Goal: Task Accomplishment & Management: Manage account settings

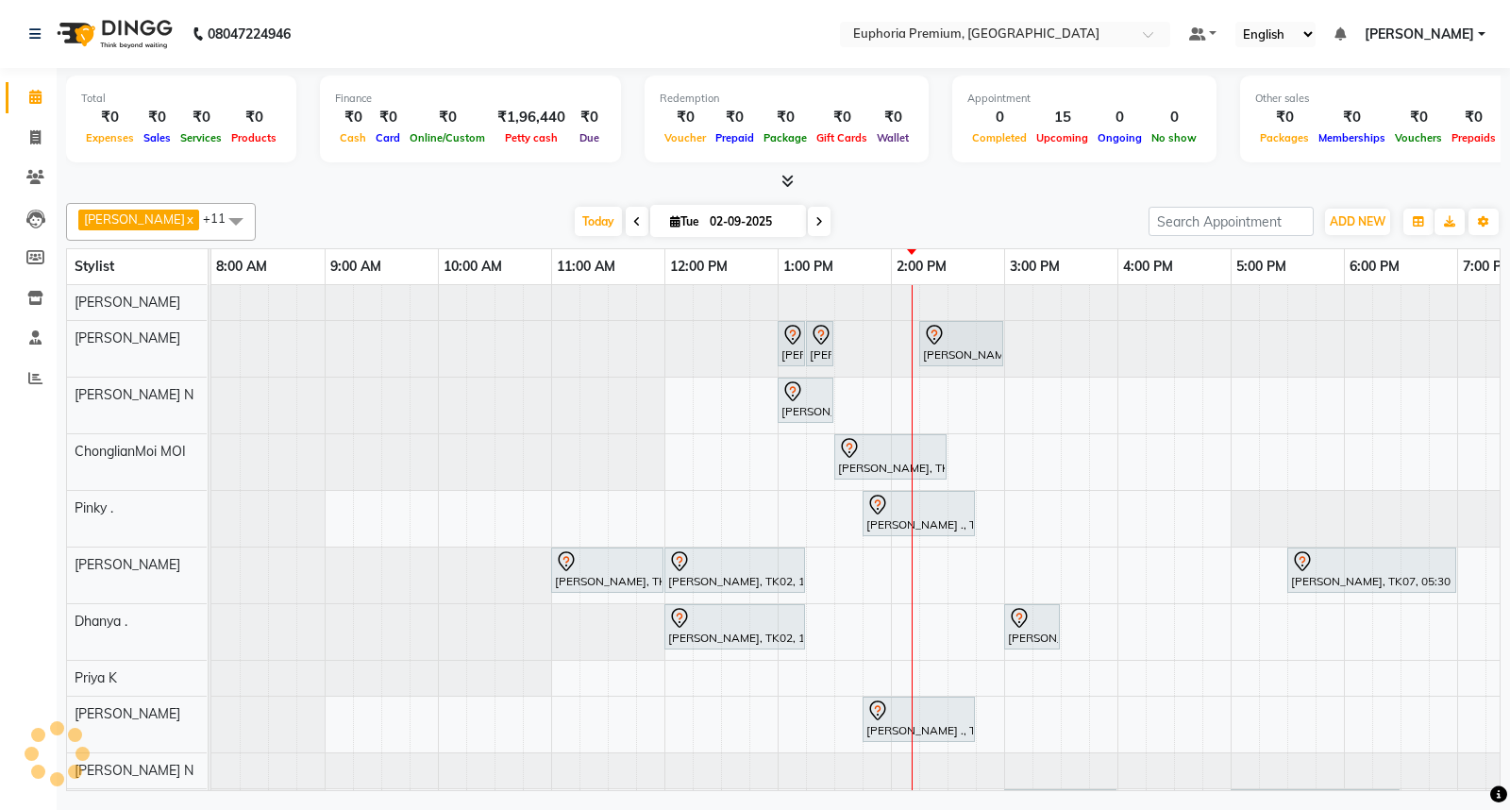
scroll to position [127, 0]
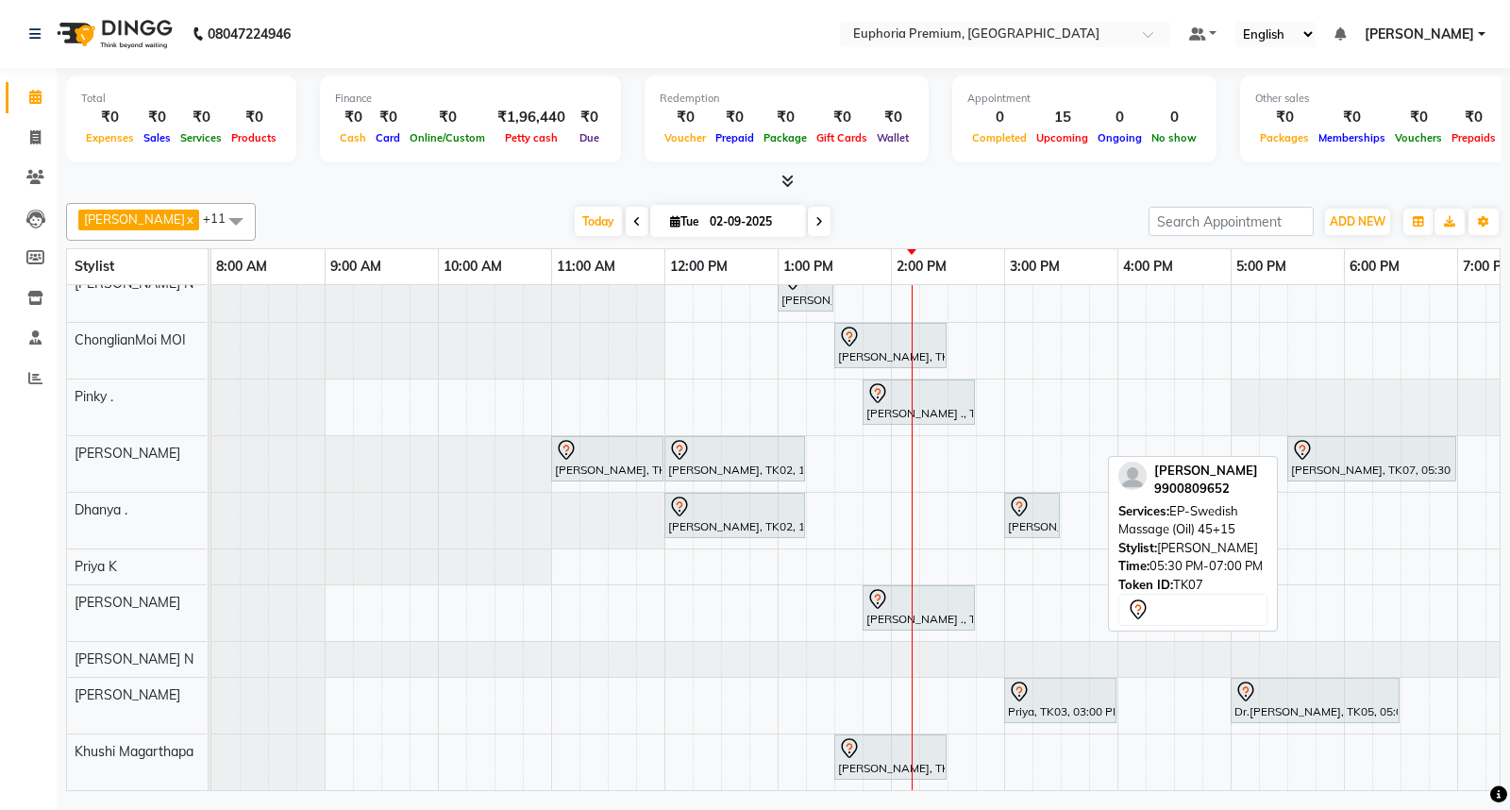
click at [1350, 441] on div at bounding box center [1371, 450] width 161 height 23
select select "7"
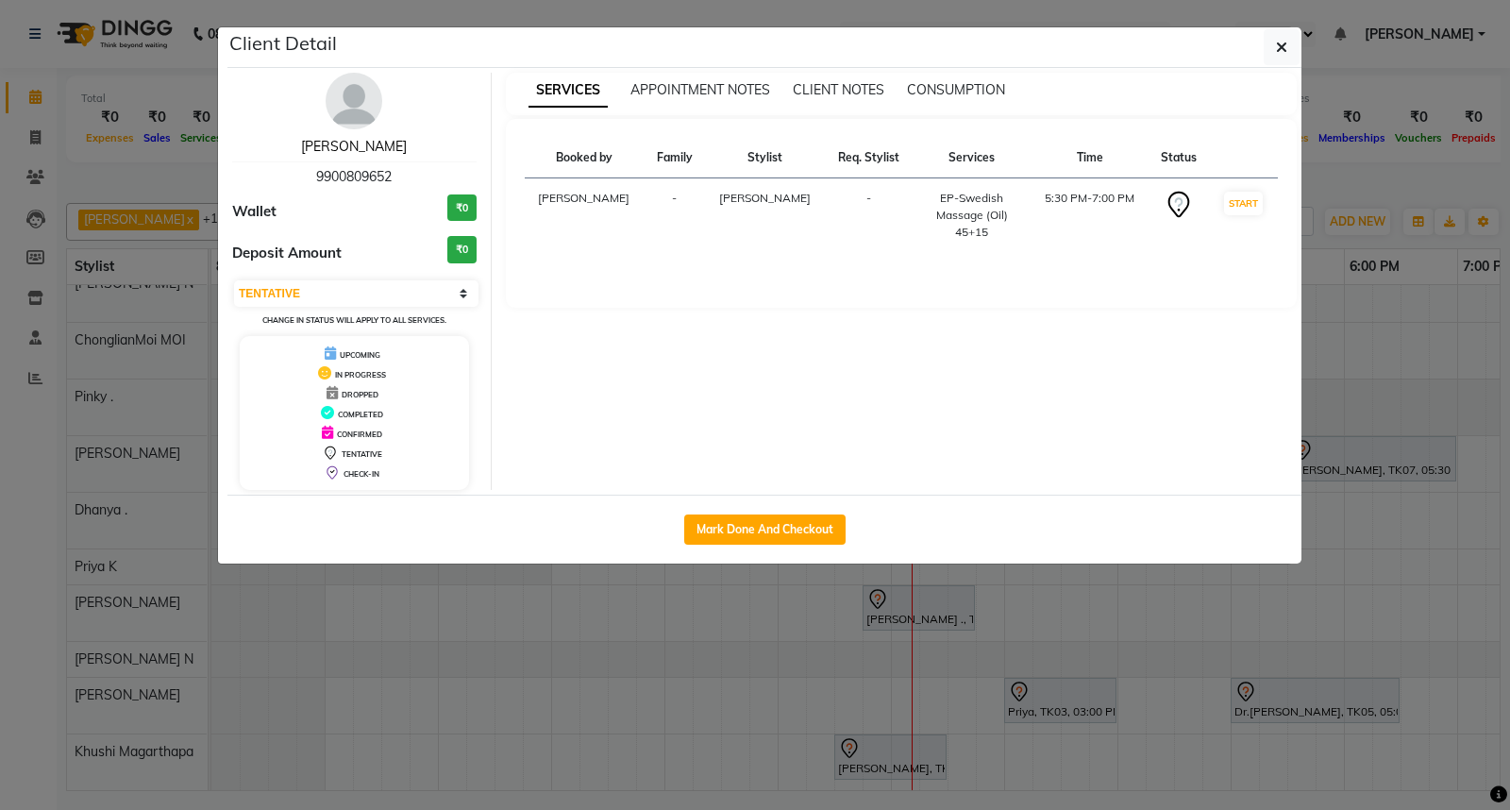
click at [356, 149] on link "[PERSON_NAME]" at bounding box center [354, 146] width 106 height 17
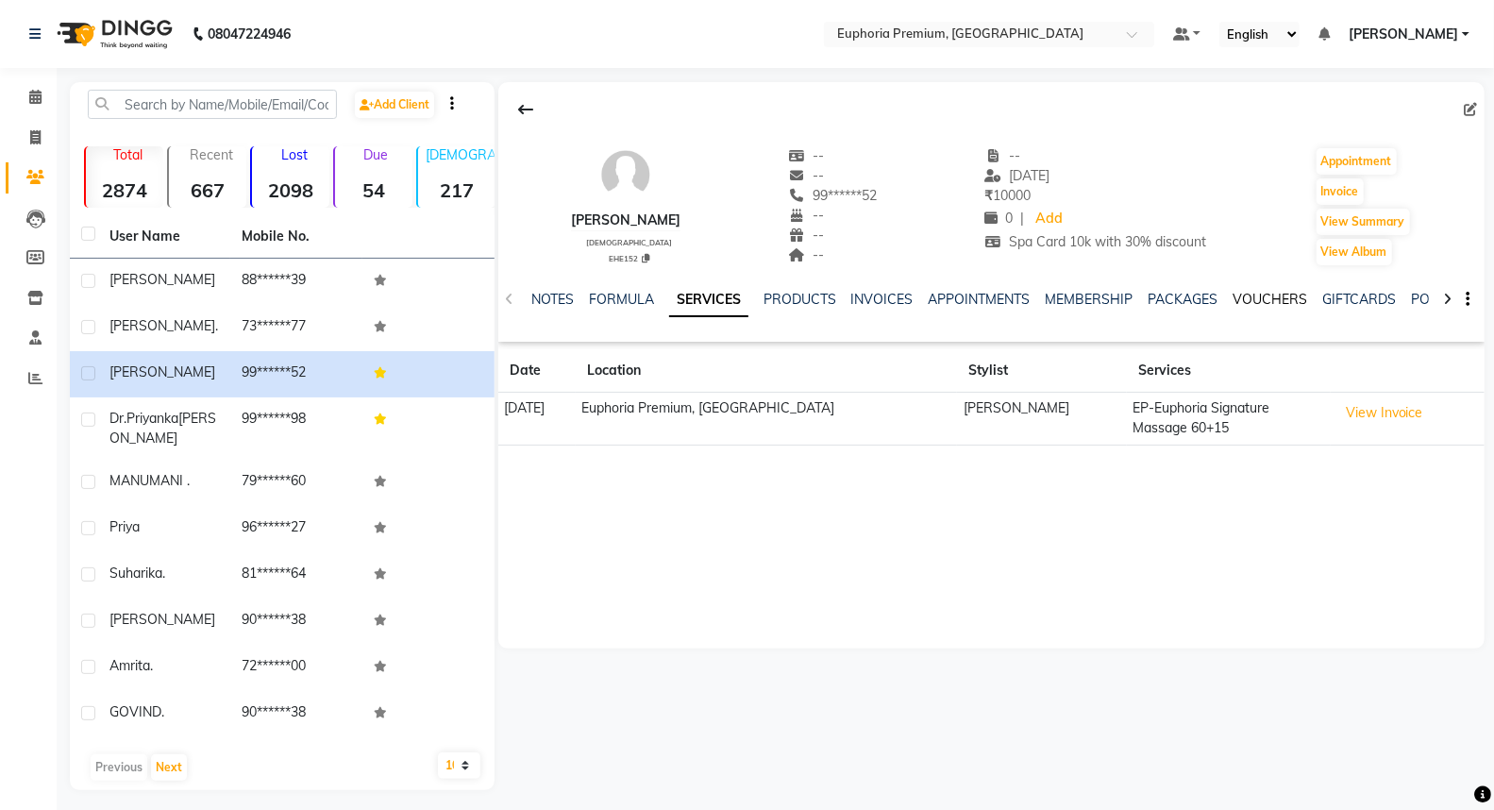
click at [1255, 303] on link "VOUCHERS" at bounding box center [1270, 299] width 75 height 17
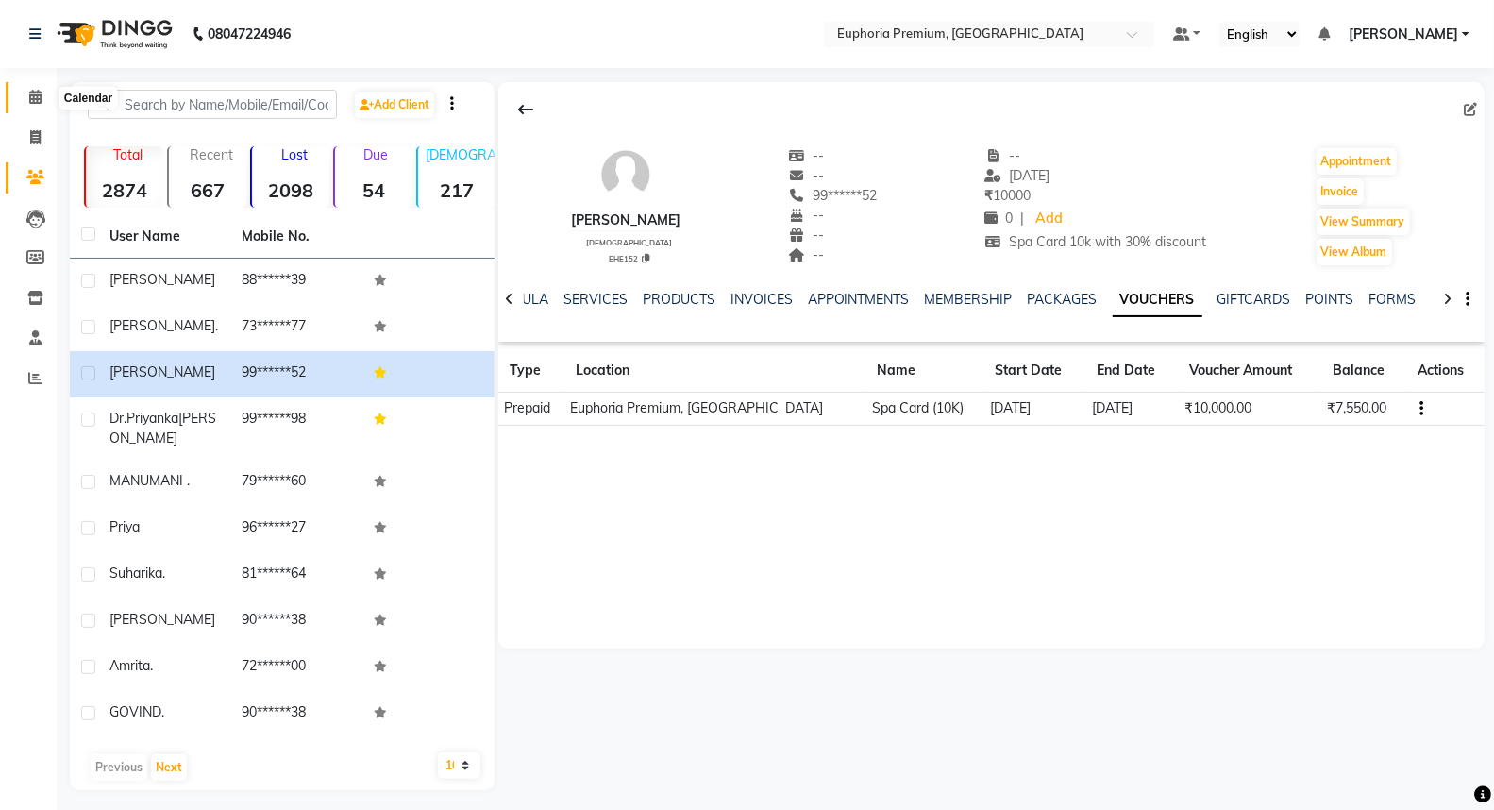
click at [34, 101] on icon at bounding box center [35, 97] width 12 height 14
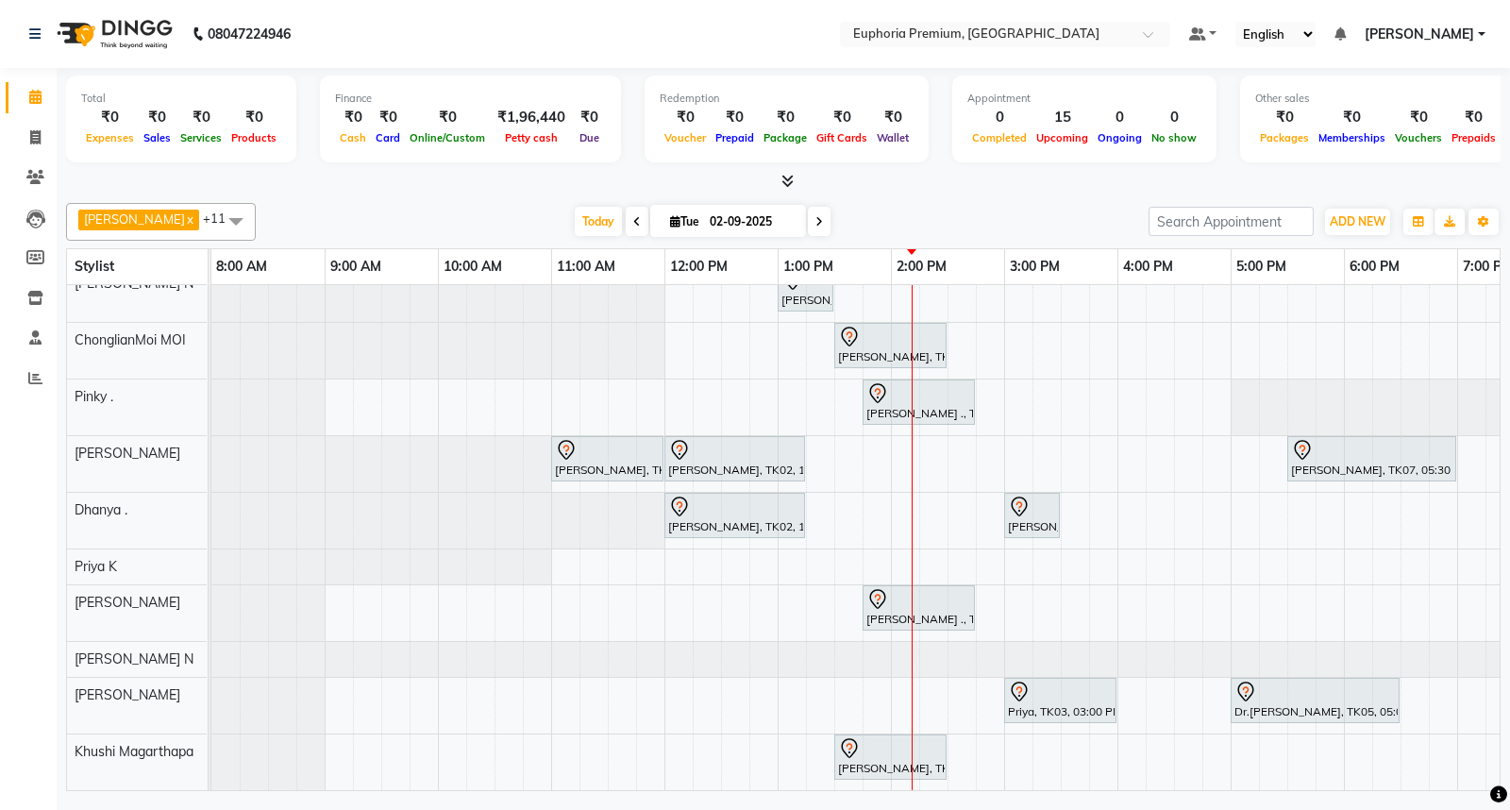
scroll to position [127, 0]
drag, startPoint x: 168, startPoint y: 116, endPoint x: 142, endPoint y: 116, distance: 26.4
click at [142, 116] on div "₹0" at bounding box center [157, 118] width 37 height 22
click at [318, 195] on div "[PERSON_NAME] N x [PERSON_NAME] x Pinky . x Kishore K x ChonglianMoi MOI x Dhan…" at bounding box center [783, 492] width 1434 height 595
click at [1466, 38] on span "[PERSON_NAME]" at bounding box center [1419, 35] width 109 height 20
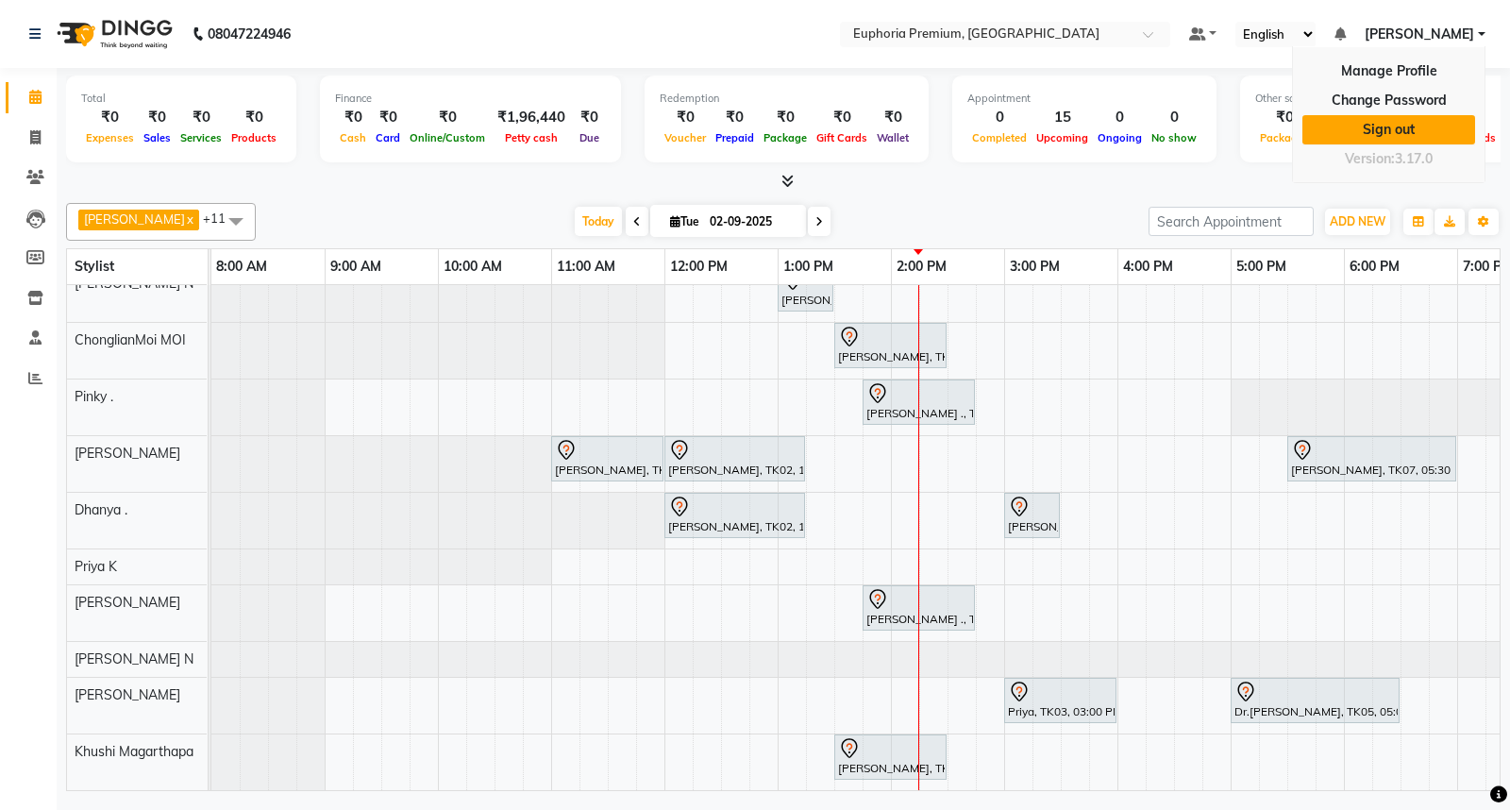
click at [1411, 118] on link "Sign out" at bounding box center [1388, 129] width 173 height 29
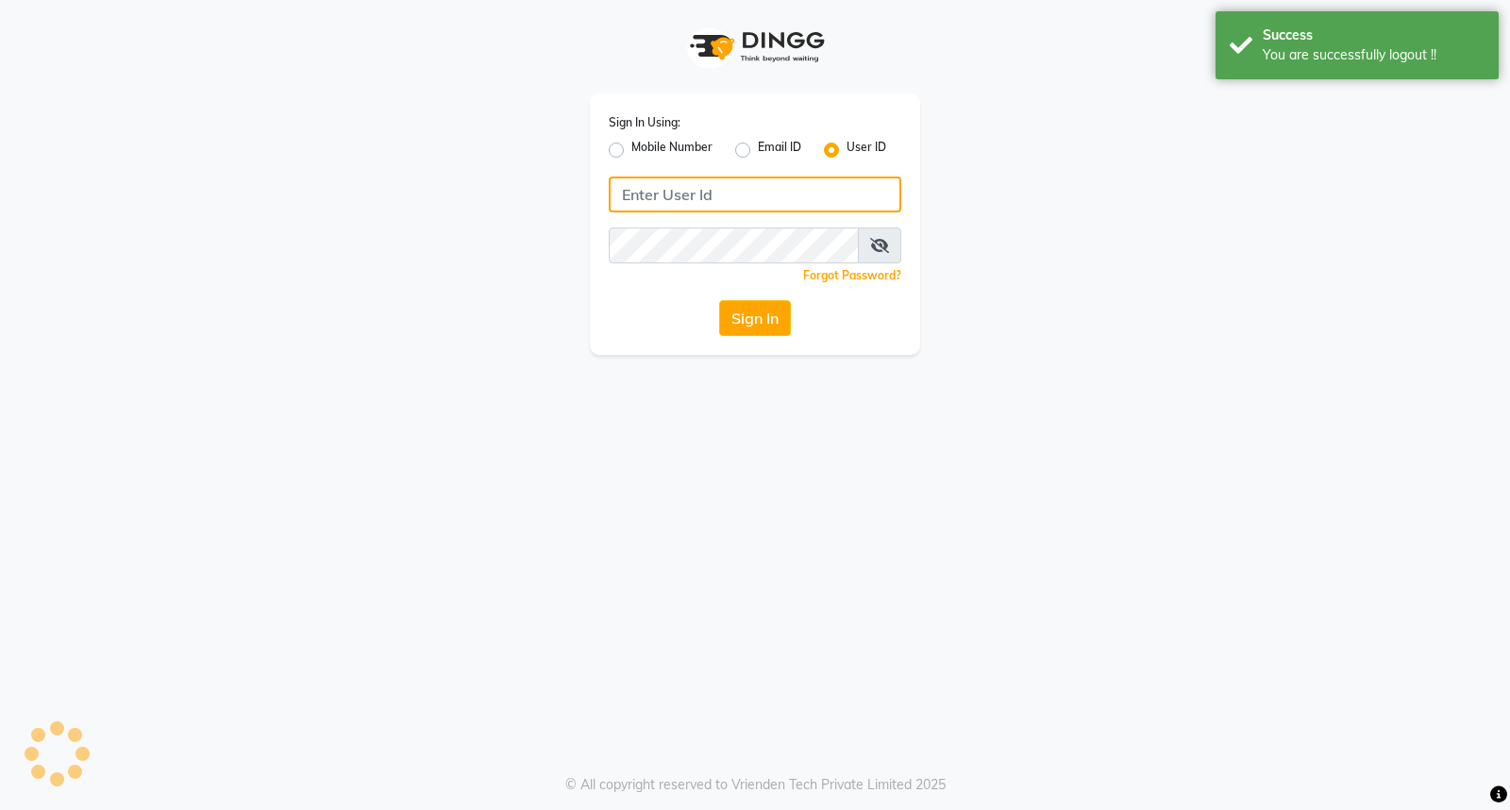
type input "8884568139"
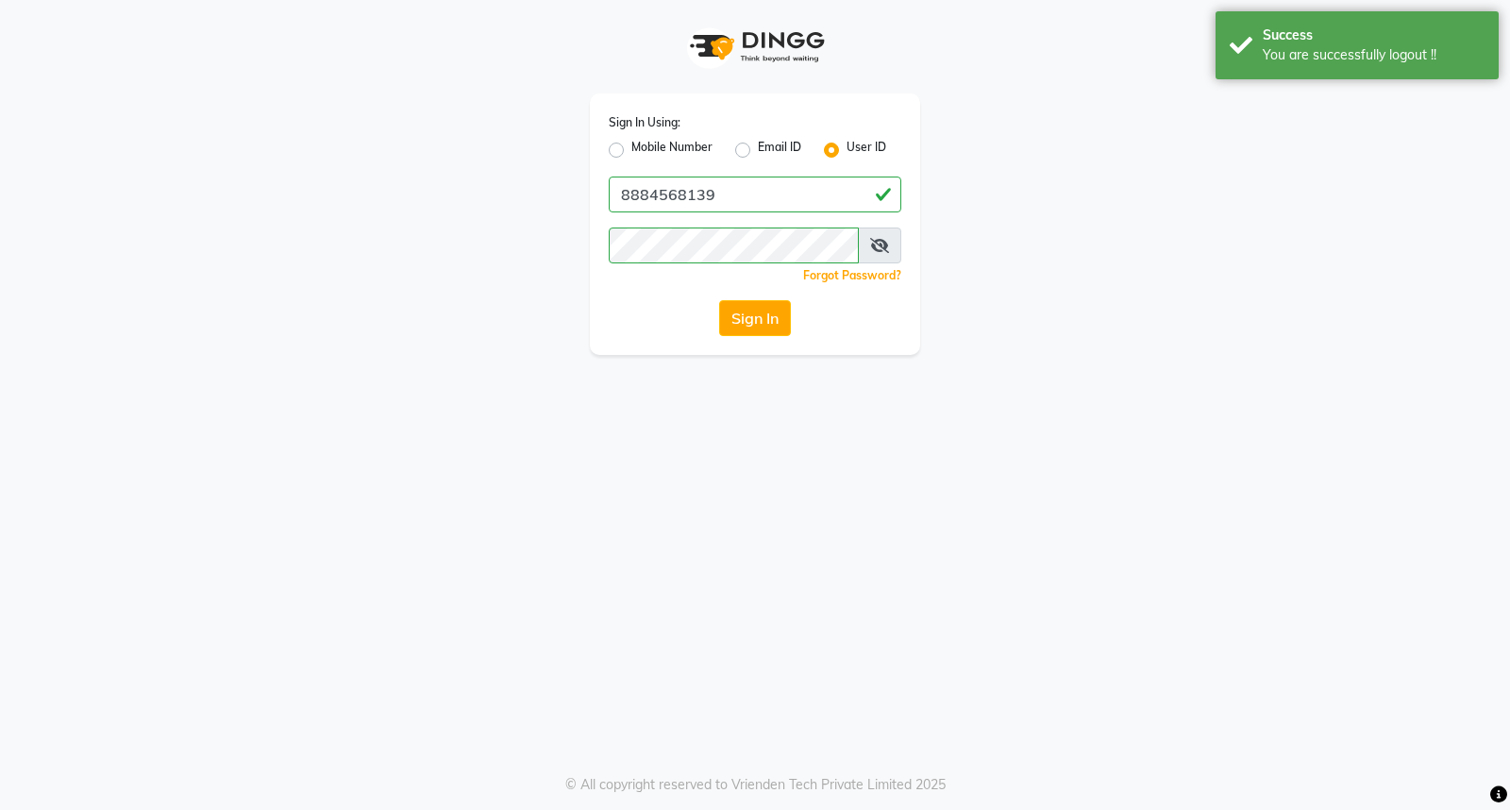
click at [631, 144] on label "Mobile Number" at bounding box center [671, 150] width 81 height 23
click at [631, 144] on input "Mobile Number" at bounding box center [637, 145] width 12 height 12
radio input "true"
radio input "false"
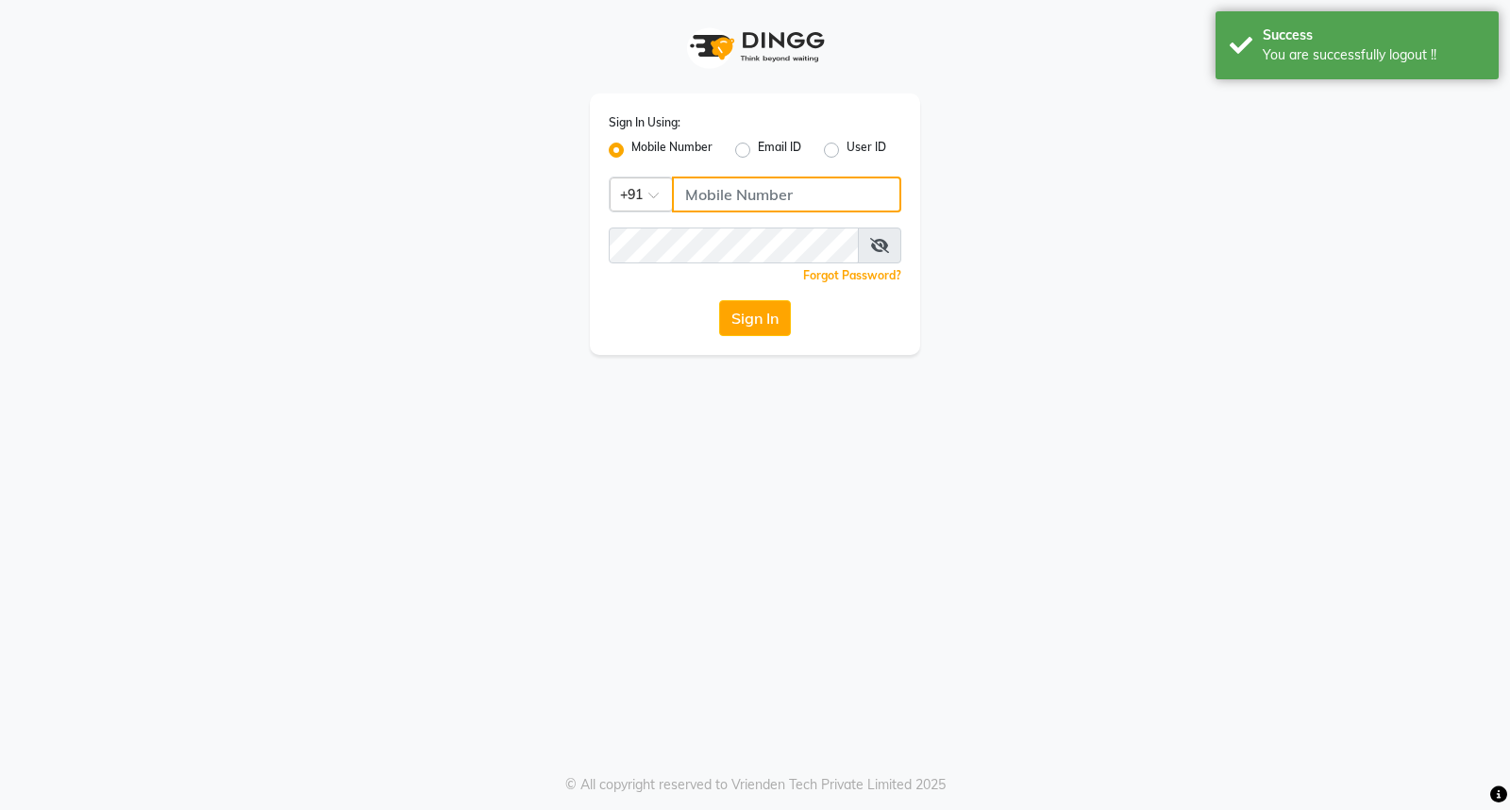
click at [742, 187] on input "Username" at bounding box center [786, 194] width 229 height 36
type input "8884568139"
click at [757, 310] on button "Sign In" at bounding box center [755, 318] width 72 height 36
